Goal: Complete application form: Complete application form

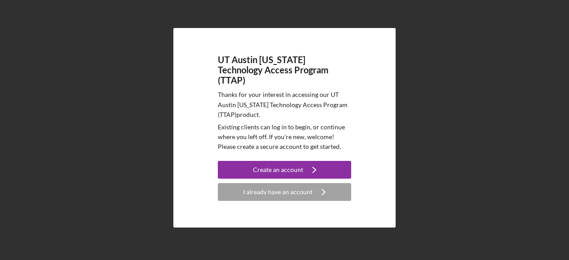
click at [274, 188] on div "I already have an account" at bounding box center [277, 192] width 69 height 18
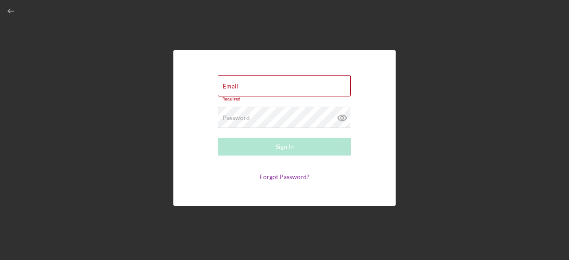
click at [274, 89] on div "Email Required" at bounding box center [284, 88] width 133 height 27
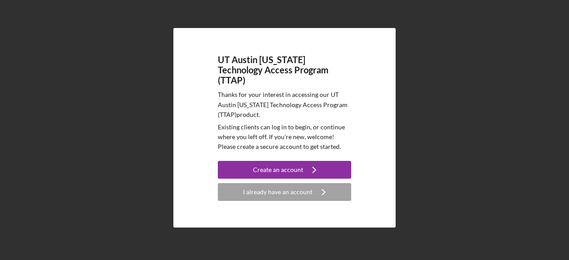
click at [285, 161] on div "Create an account" at bounding box center [278, 170] width 50 height 18
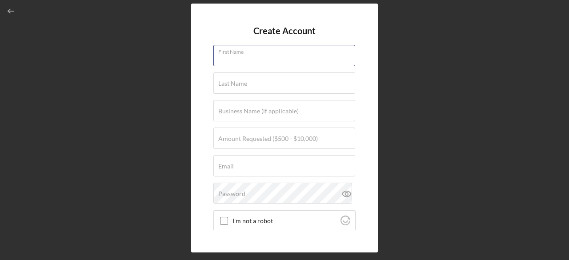
click at [260, 61] on input "First Name" at bounding box center [284, 55] width 142 height 21
type input "Deborah"
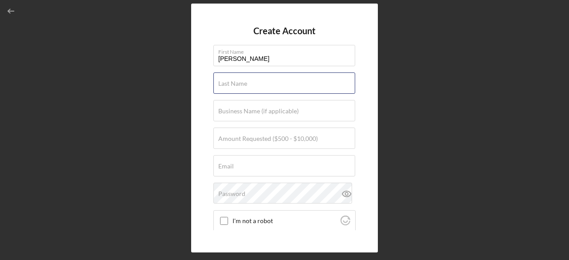
type input "Luckey"
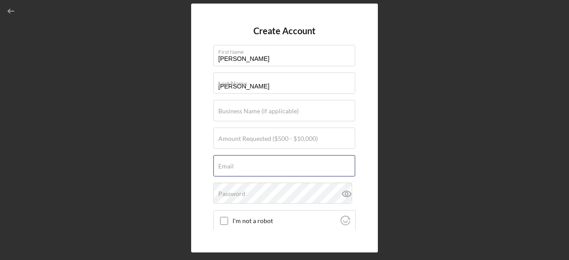
type input "dluckey333@gmail.com"
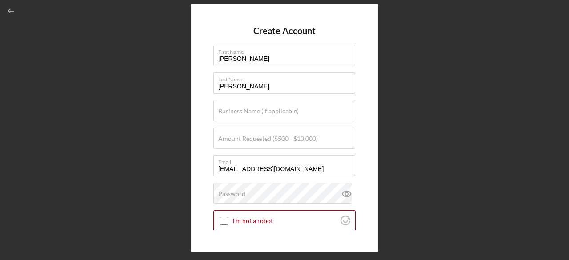
click at [279, 137] on label "Amount Requested ($500 - $10,000)" at bounding box center [268, 138] width 100 height 7
click at [279, 137] on input "Amount Requested ($500 - $10,000)" at bounding box center [284, 138] width 142 height 21
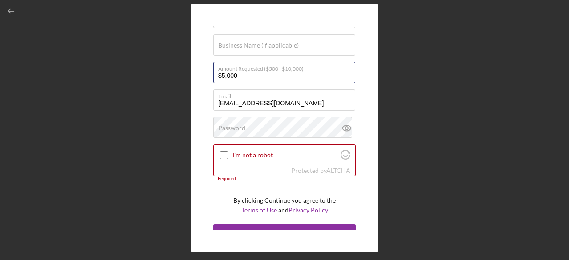
scroll to position [67, 0]
type input "$5,000"
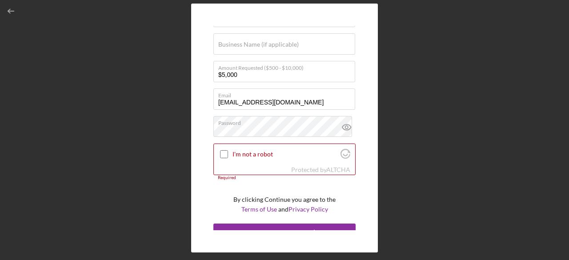
click at [224, 152] on input "I'm not a robot" at bounding box center [224, 154] width 8 height 8
checkbox input "true"
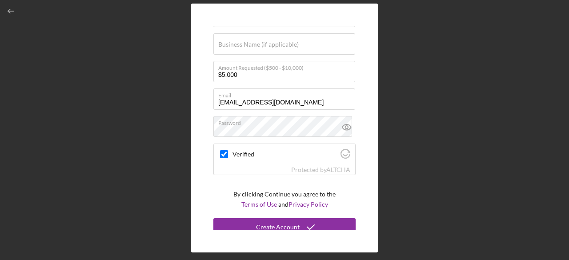
scroll to position [72, 0]
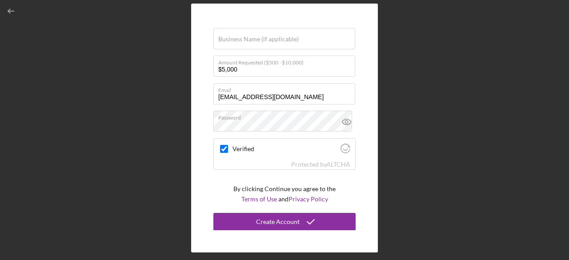
click at [279, 220] on div "Create Account" at bounding box center [278, 222] width 44 height 18
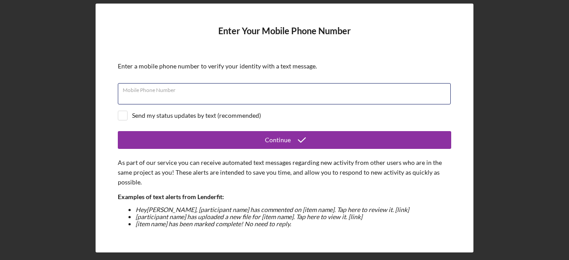
click at [319, 92] on div "Mobile Phone Number" at bounding box center [284, 94] width 333 height 22
type input "(972) 358-0767"
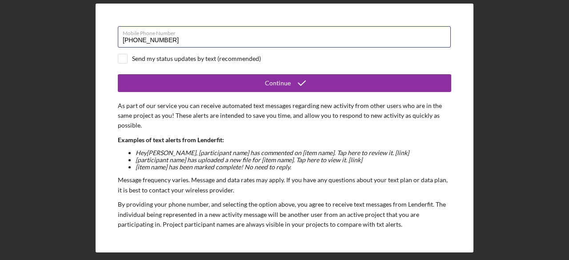
scroll to position [51, 0]
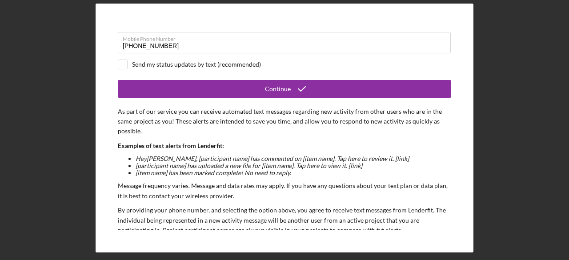
click at [270, 87] on div "Continue" at bounding box center [278, 89] width 26 height 18
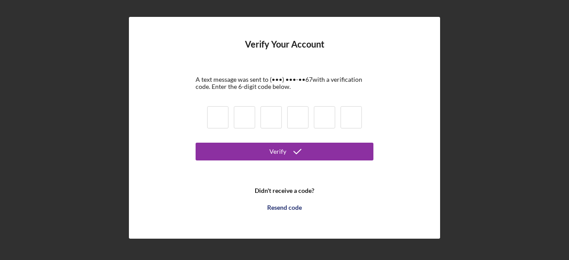
click at [221, 112] on input at bounding box center [217, 117] width 21 height 22
type input "3"
type input "4"
type input "8"
type input "9"
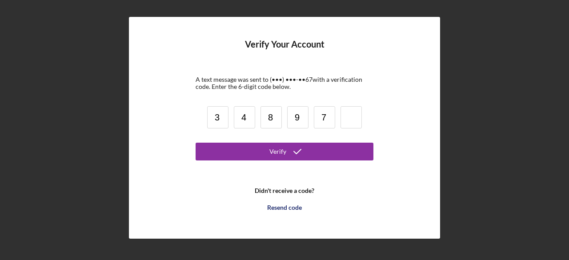
type input "7"
type input "9"
click at [284, 150] on div "Verify" at bounding box center [277, 152] width 17 height 18
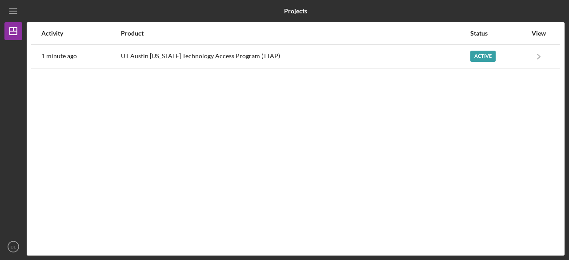
click at [539, 58] on icon "Icon/Navigate" at bounding box center [539, 56] width 20 height 20
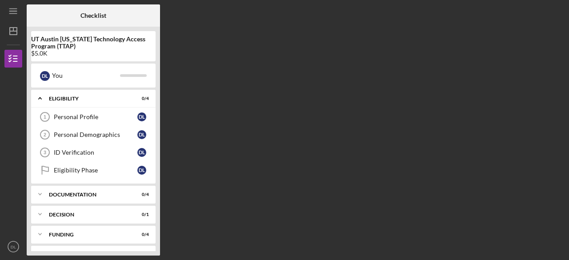
click at [40, 190] on icon "Icon/Expander" at bounding box center [40, 194] width 18 height 18
